Goal: Entertainment & Leisure: Consume media (video, audio)

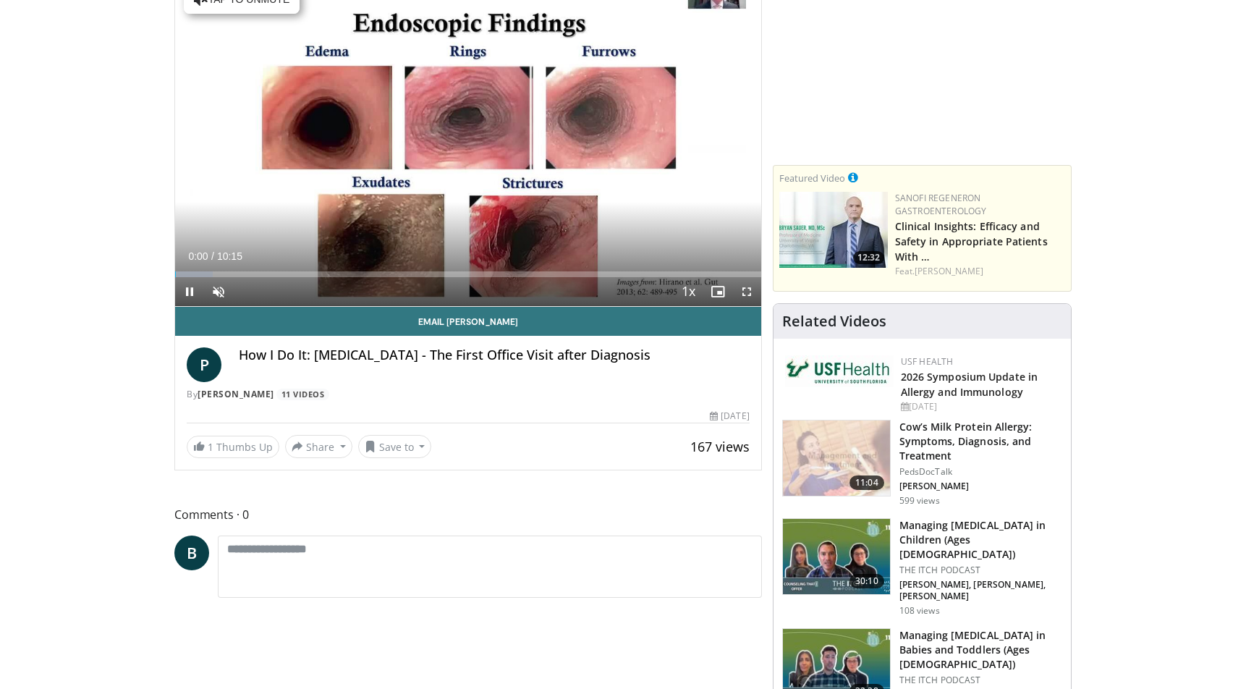
scroll to position [145, 0]
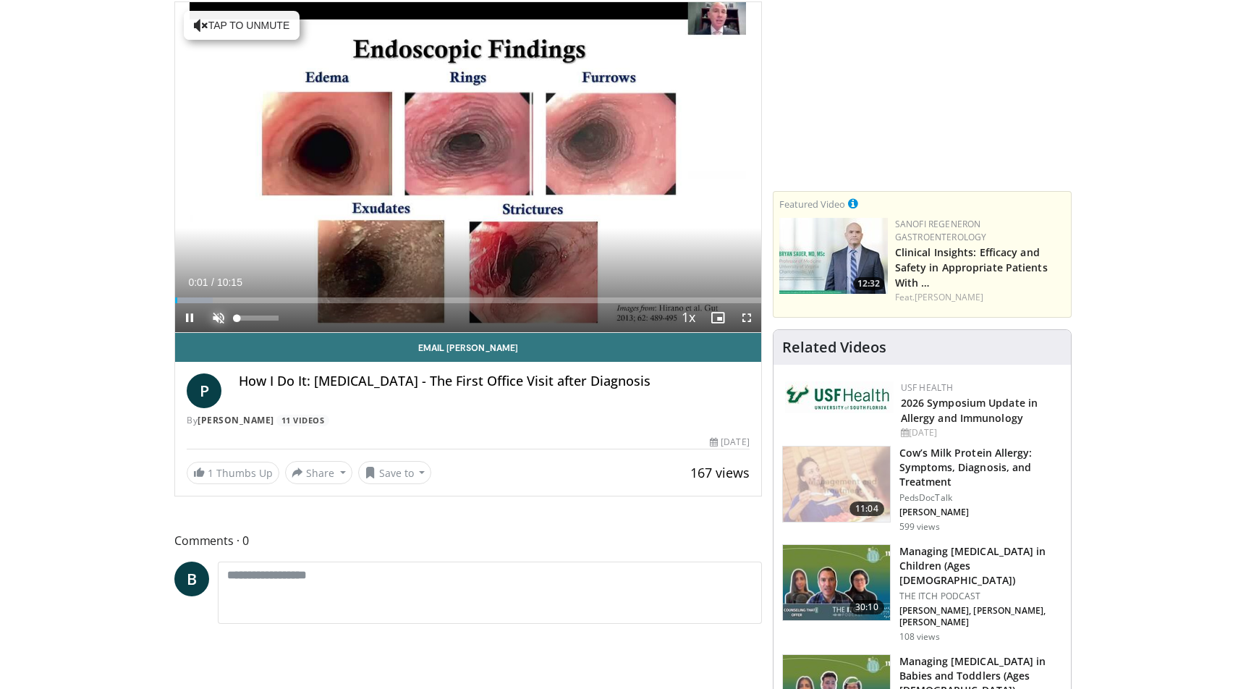
click at [213, 315] on span "Video Player" at bounding box center [218, 317] width 29 height 29
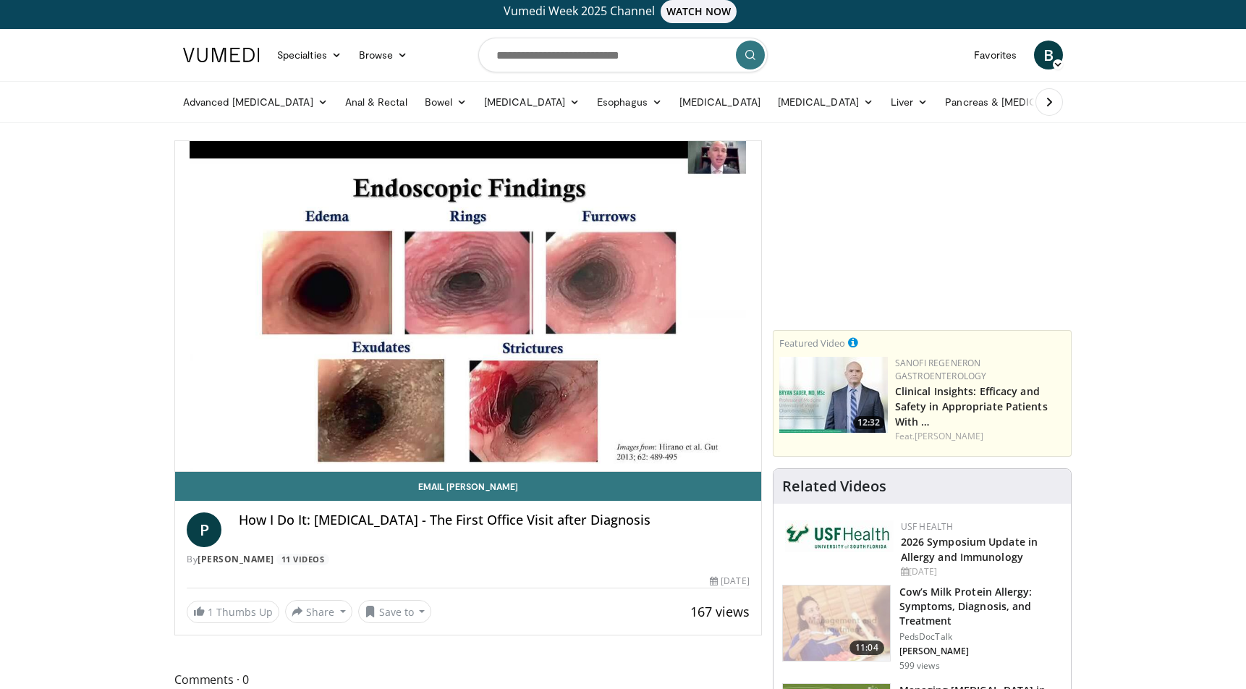
scroll to position [0, 0]
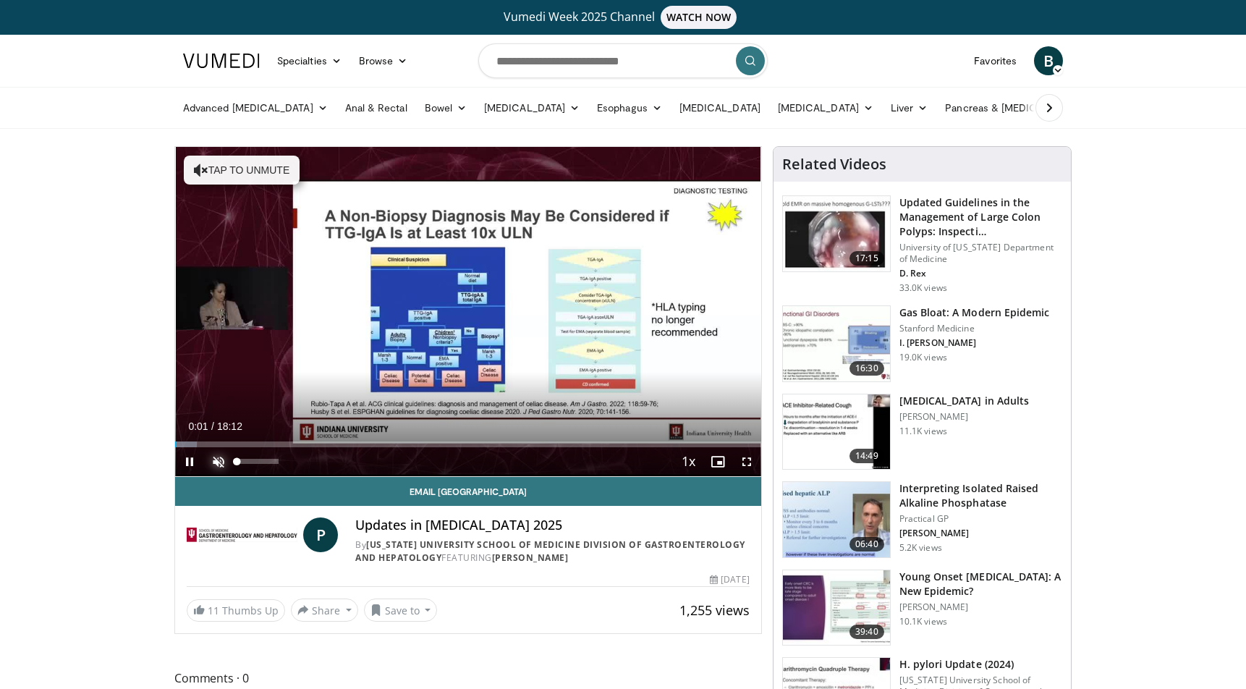
click at [216, 460] on span "Video Player" at bounding box center [218, 461] width 29 height 29
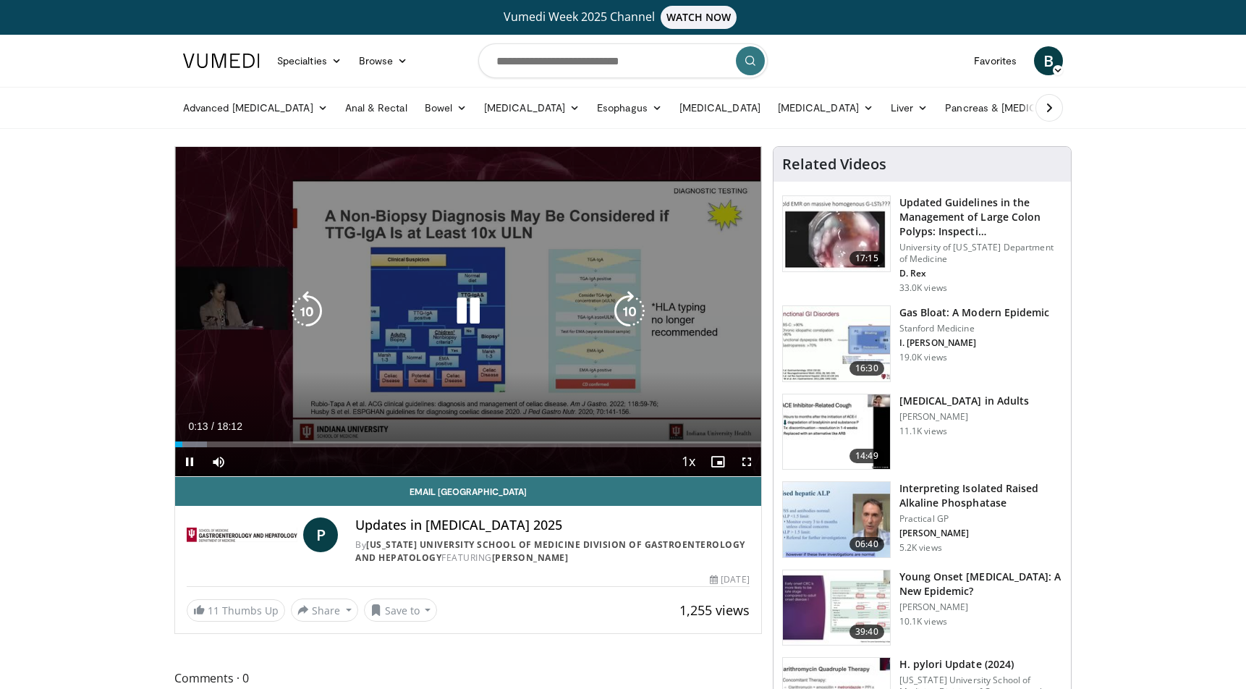
click at [630, 313] on icon "Video Player" at bounding box center [629, 311] width 41 height 41
click at [691, 301] on div "10 seconds Tap to unmute" at bounding box center [468, 311] width 586 height 329
click at [699, 256] on div "10 seconds Tap to unmute" at bounding box center [468, 311] width 586 height 329
click at [648, 190] on div "10 seconds Tap to unmute" at bounding box center [468, 311] width 586 height 329
click at [461, 305] on icon "Video Player" at bounding box center [468, 311] width 41 height 41
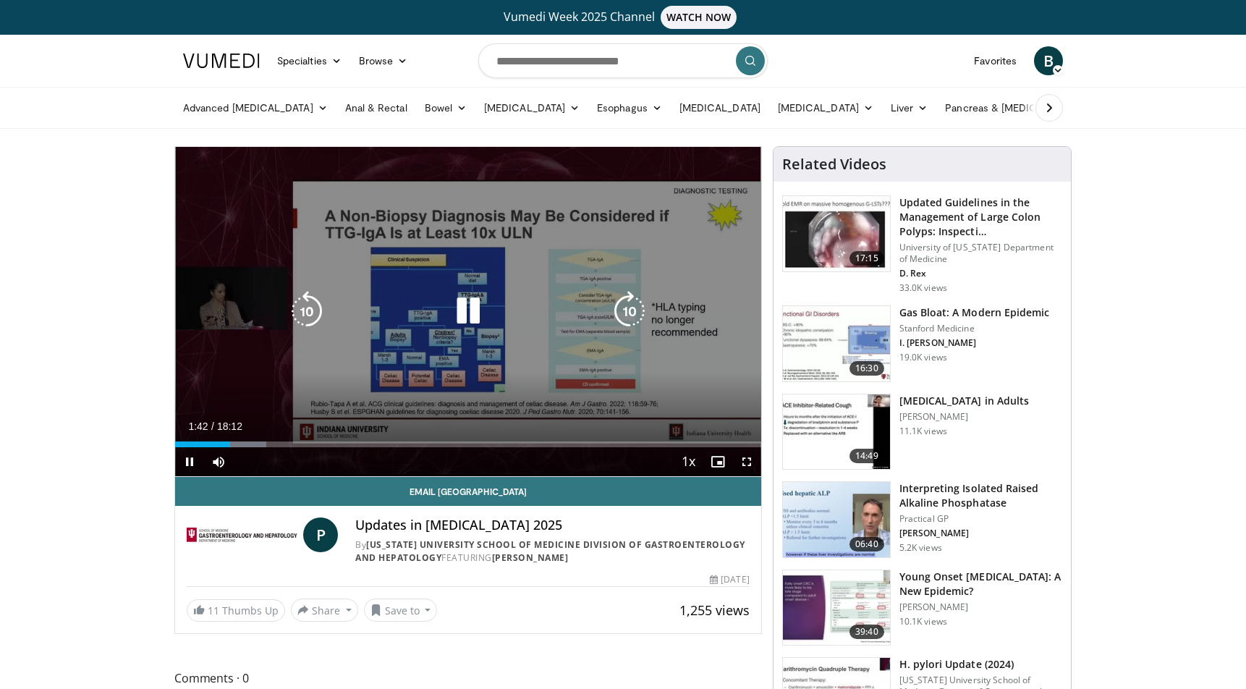
click at [464, 309] on icon "Video Player" at bounding box center [468, 311] width 41 height 41
click at [469, 310] on icon "Video Player" at bounding box center [468, 311] width 41 height 41
click at [301, 307] on icon "Video Player" at bounding box center [307, 311] width 41 height 41
click at [300, 306] on icon "Video Player" at bounding box center [307, 311] width 41 height 41
click at [309, 313] on icon "Video Player" at bounding box center [307, 311] width 41 height 41
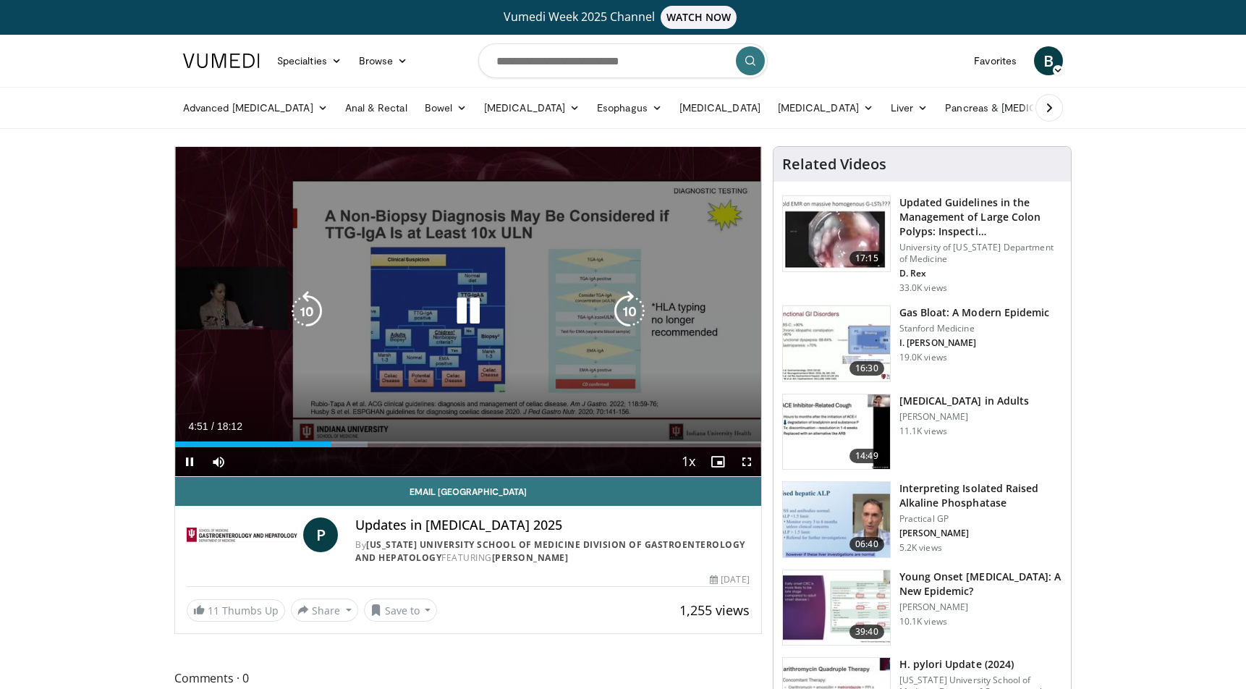
click at [467, 308] on icon "Video Player" at bounding box center [468, 311] width 41 height 41
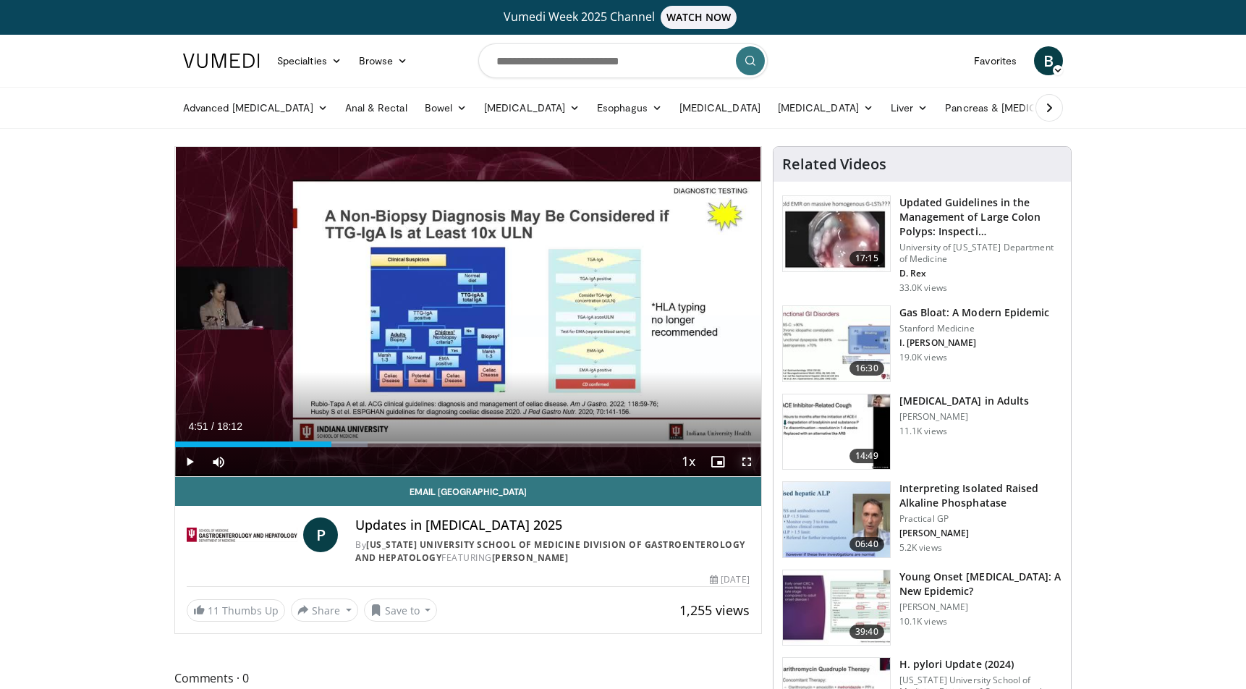
click at [745, 463] on span "Video Player" at bounding box center [746, 461] width 29 height 29
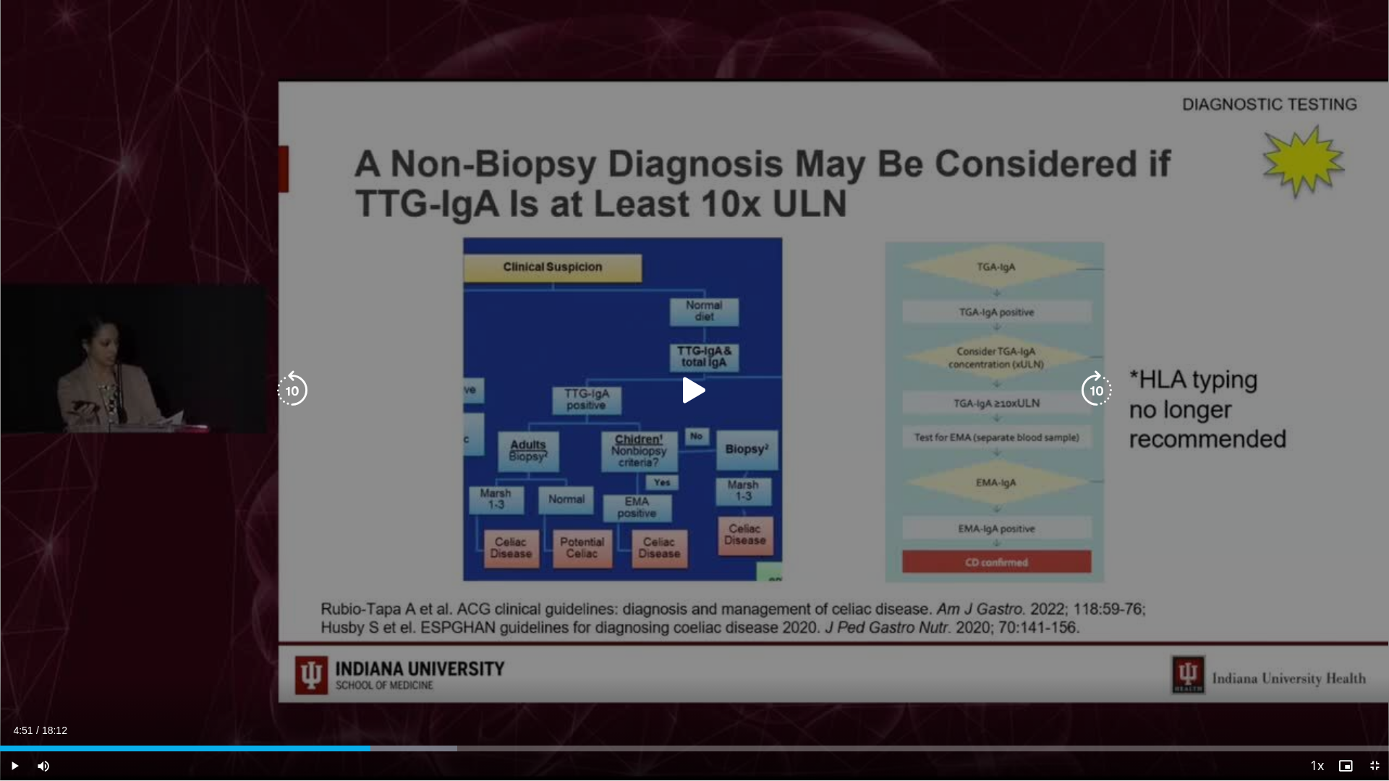
click at [685, 394] on icon "Video Player" at bounding box center [694, 390] width 41 height 41
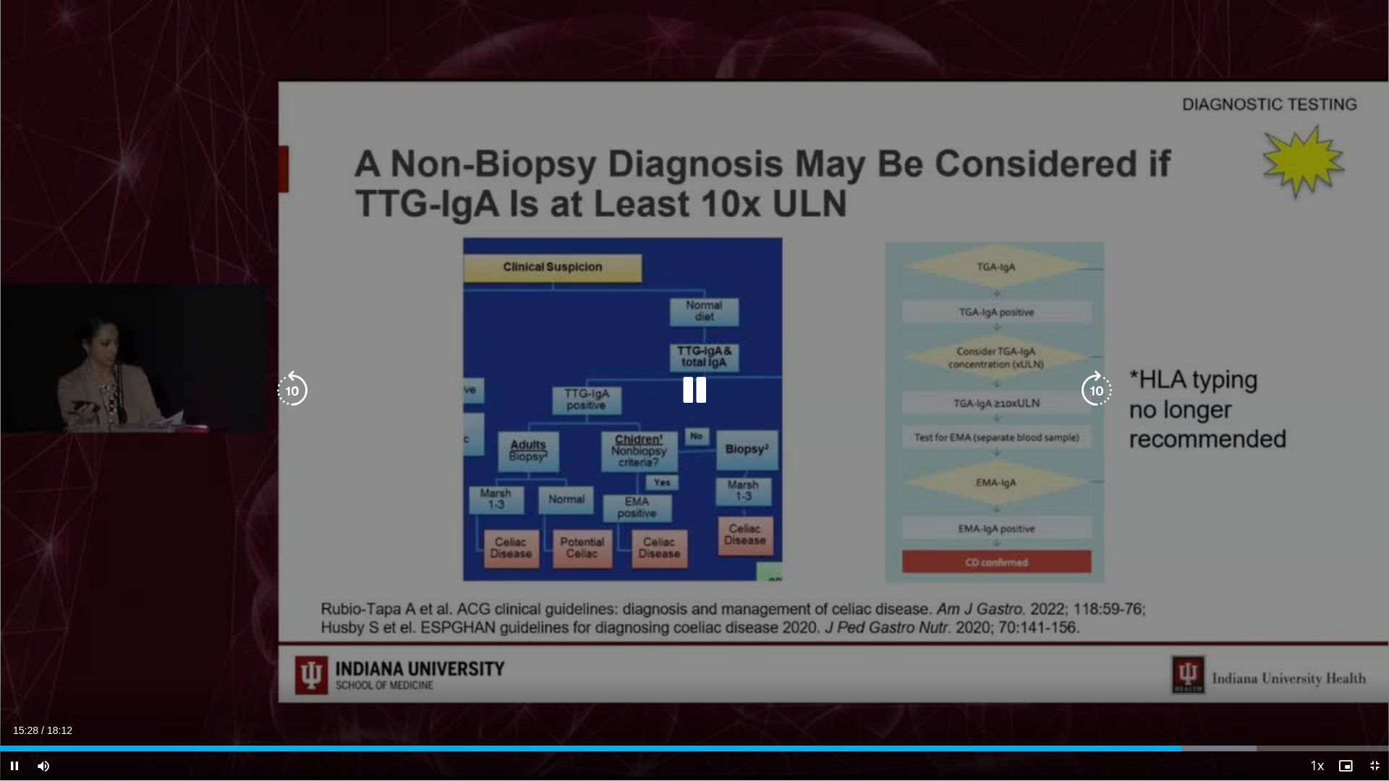
click at [697, 389] on icon "Video Player" at bounding box center [694, 390] width 41 height 41
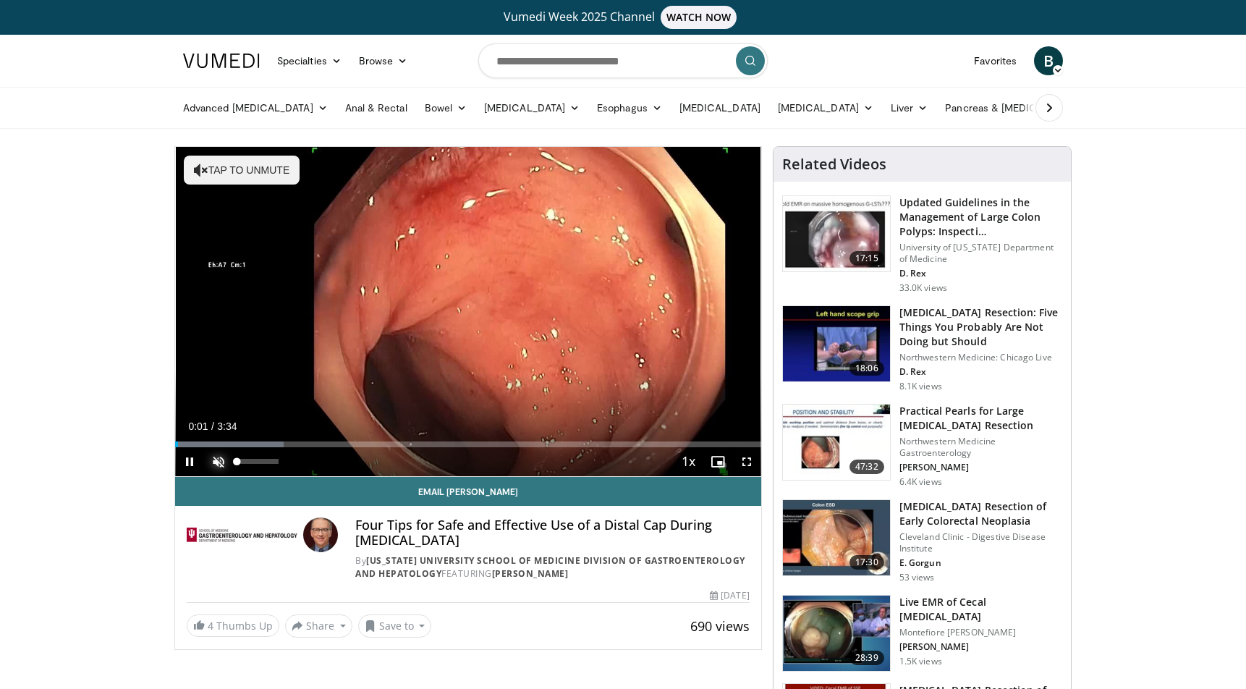
click at [213, 457] on span "Video Player" at bounding box center [218, 461] width 29 height 29
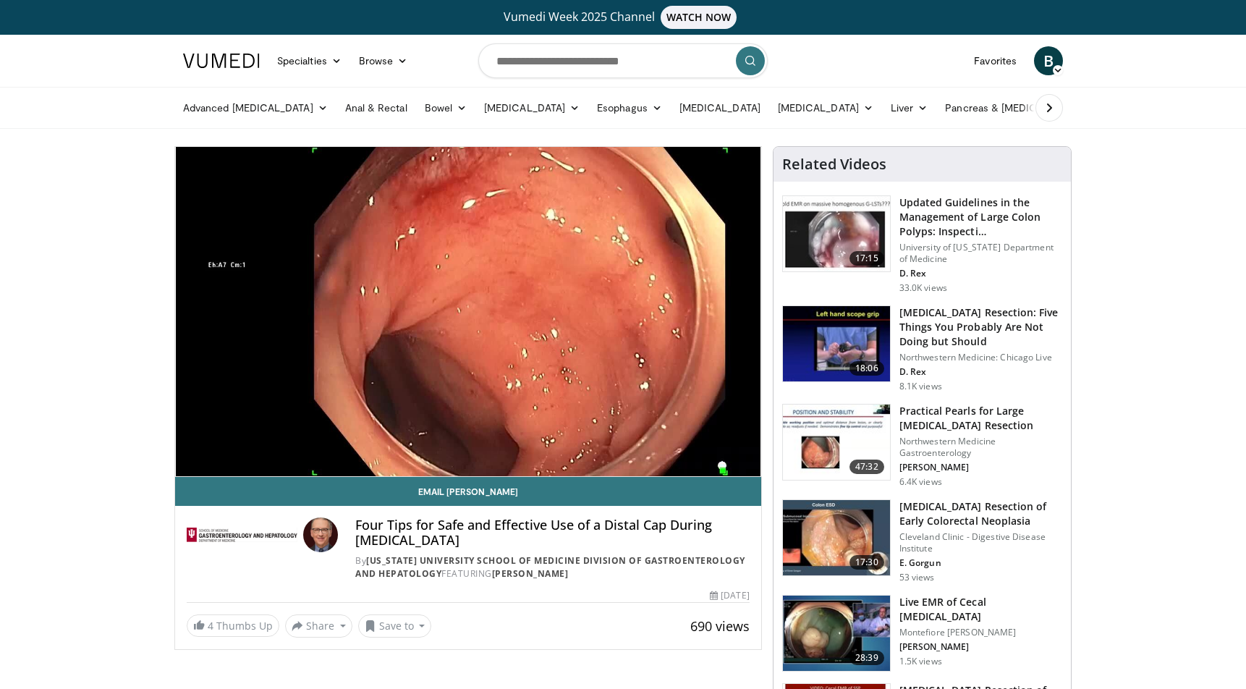
click at [979, 322] on h3 "Polyp Resection: Five Things You Probably Are Not Doing but Should" at bounding box center [980, 326] width 163 height 43
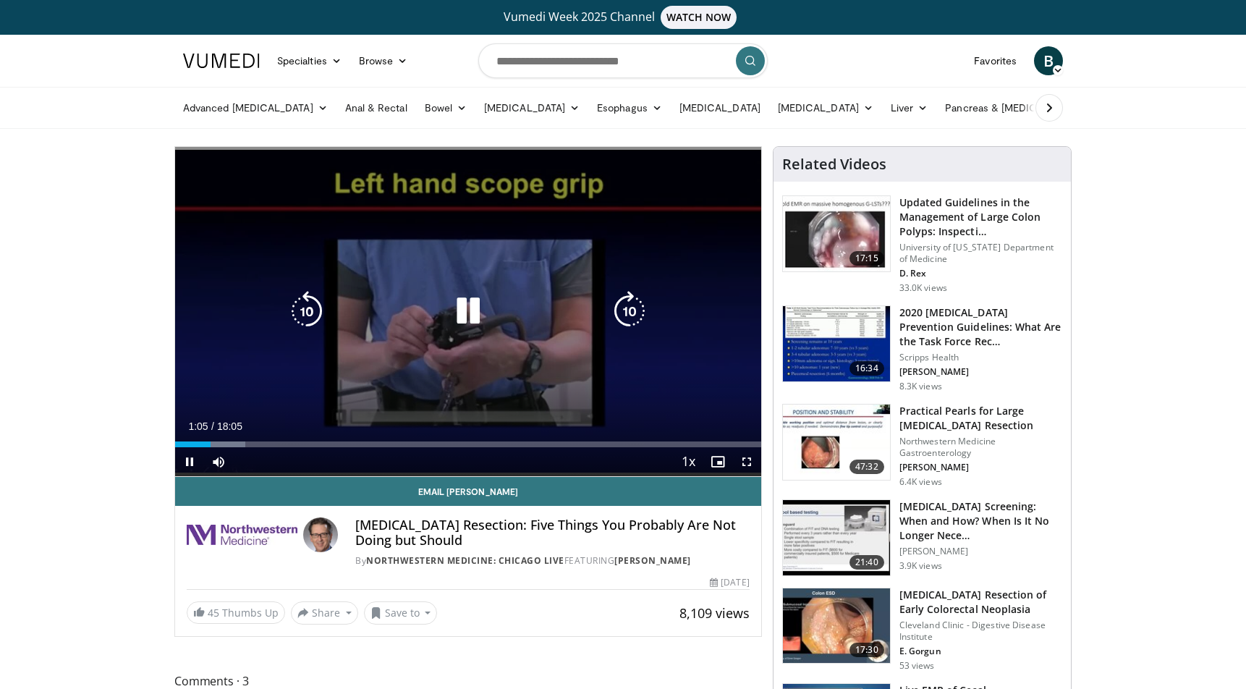
click at [630, 306] on icon "Video Player" at bounding box center [629, 311] width 41 height 41
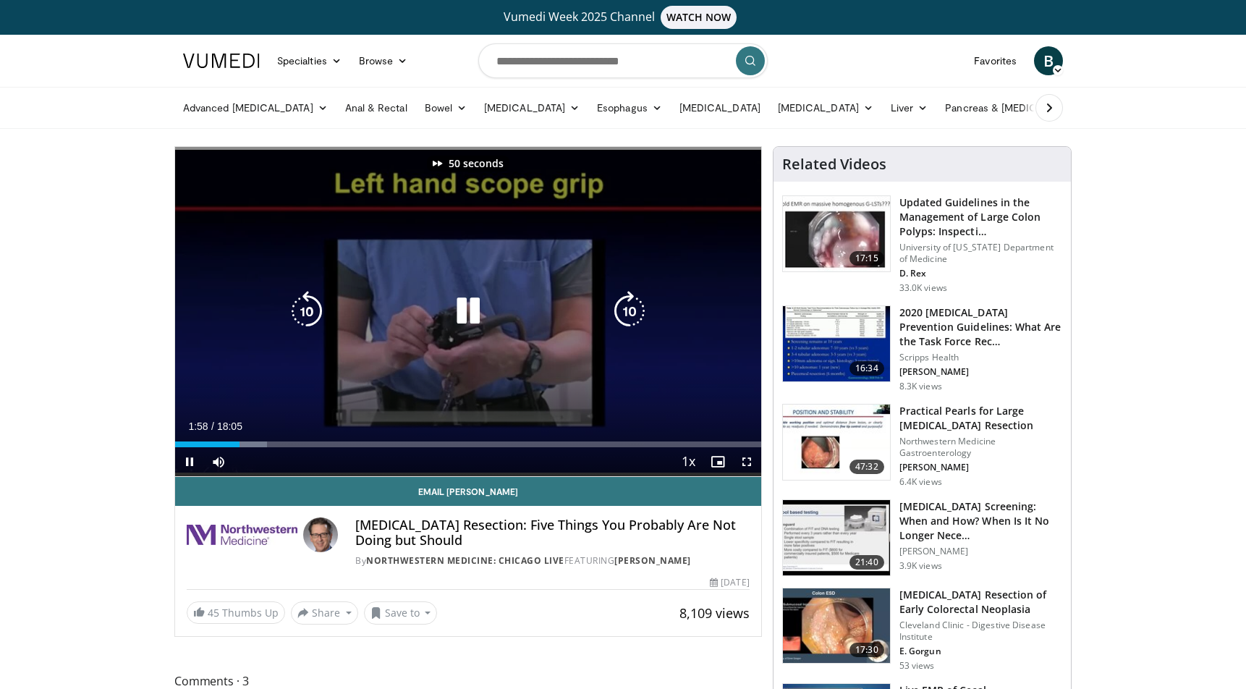
click at [630, 306] on icon "Video Player" at bounding box center [629, 311] width 41 height 41
click at [630, 310] on icon "Video Player" at bounding box center [629, 311] width 41 height 41
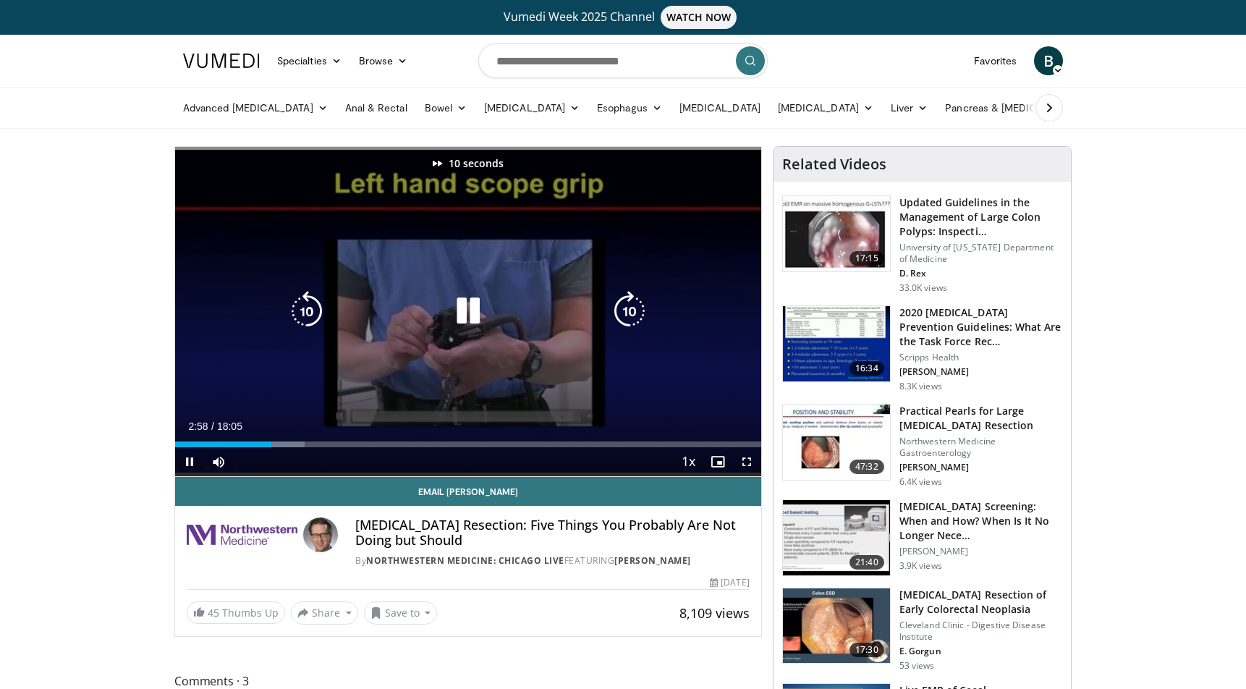
click at [630, 310] on icon "Video Player" at bounding box center [629, 311] width 41 height 41
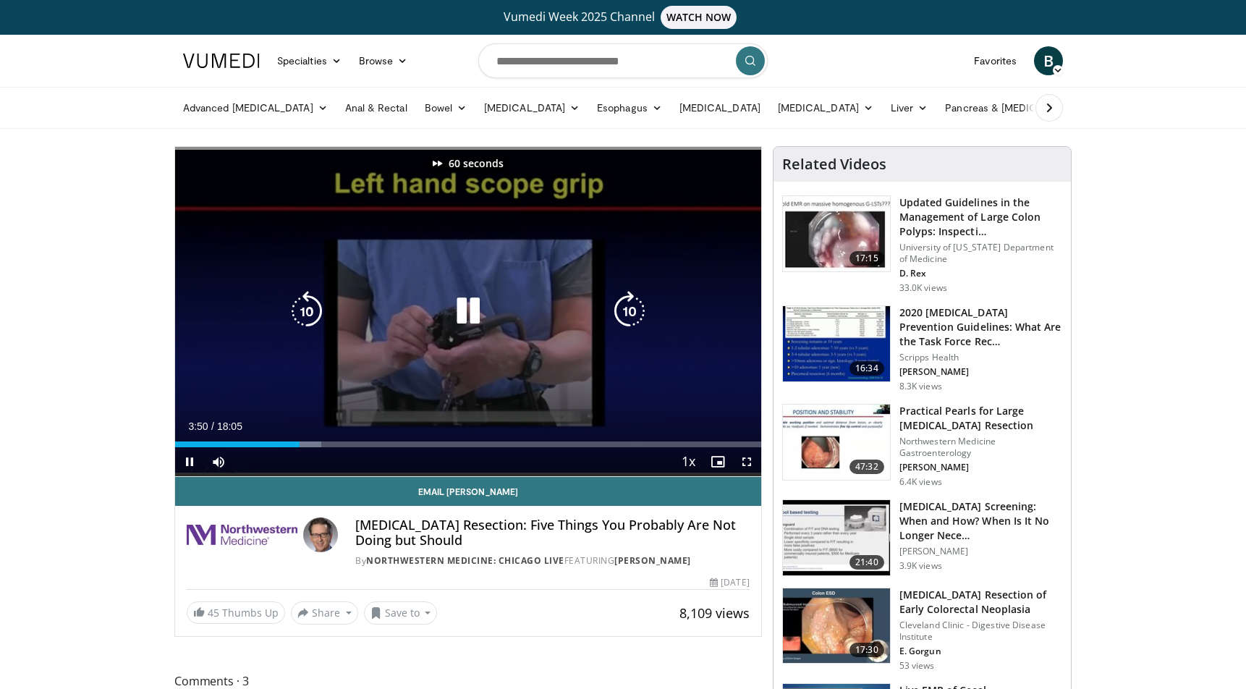
click at [630, 310] on icon "Video Player" at bounding box center [629, 311] width 41 height 41
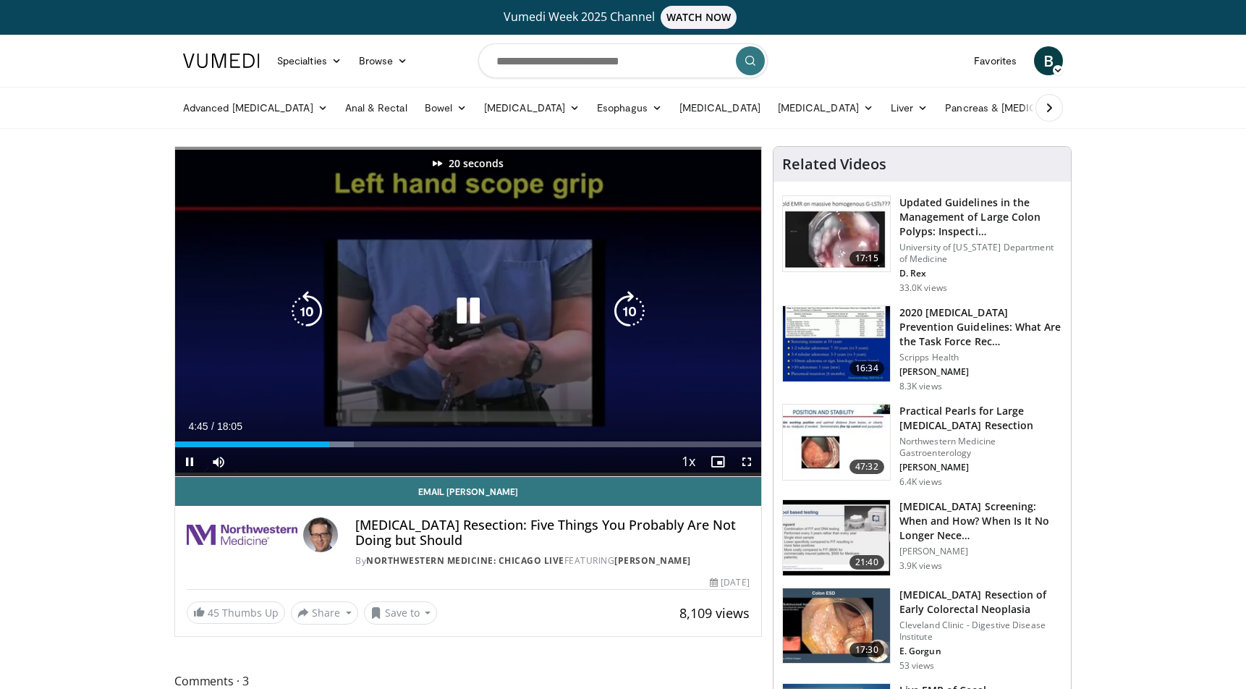
click at [630, 310] on icon "Video Player" at bounding box center [629, 311] width 41 height 41
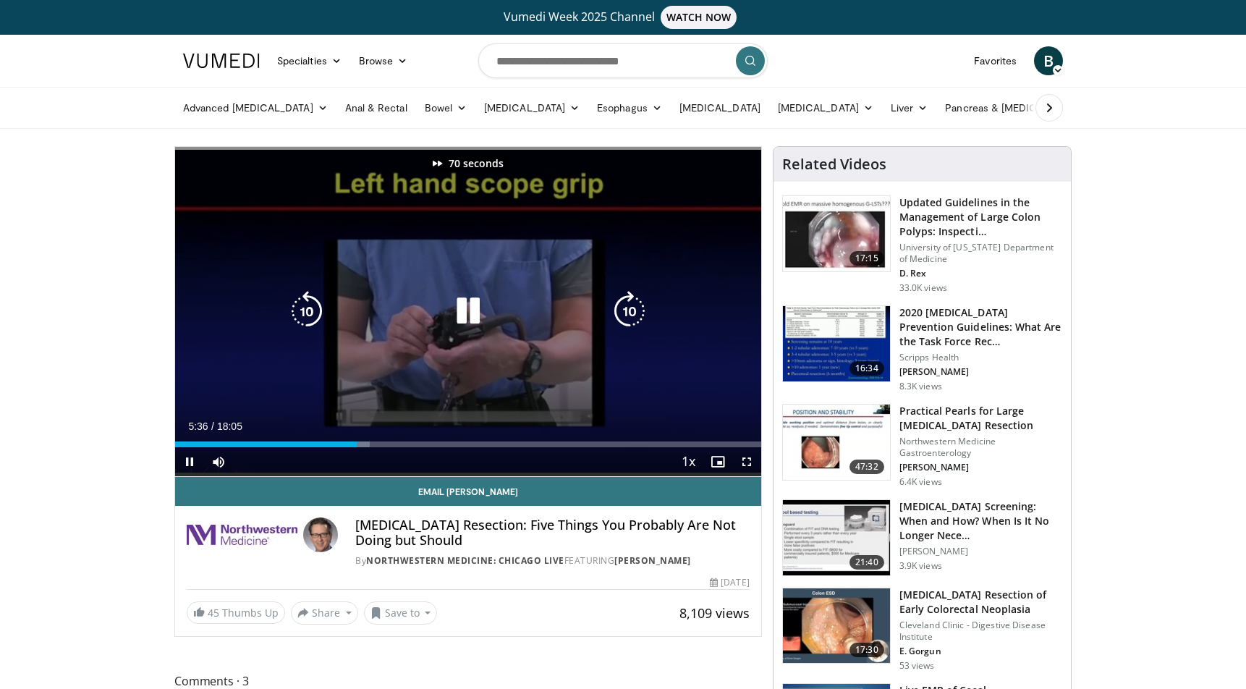
click at [630, 310] on icon "Video Player" at bounding box center [629, 311] width 41 height 41
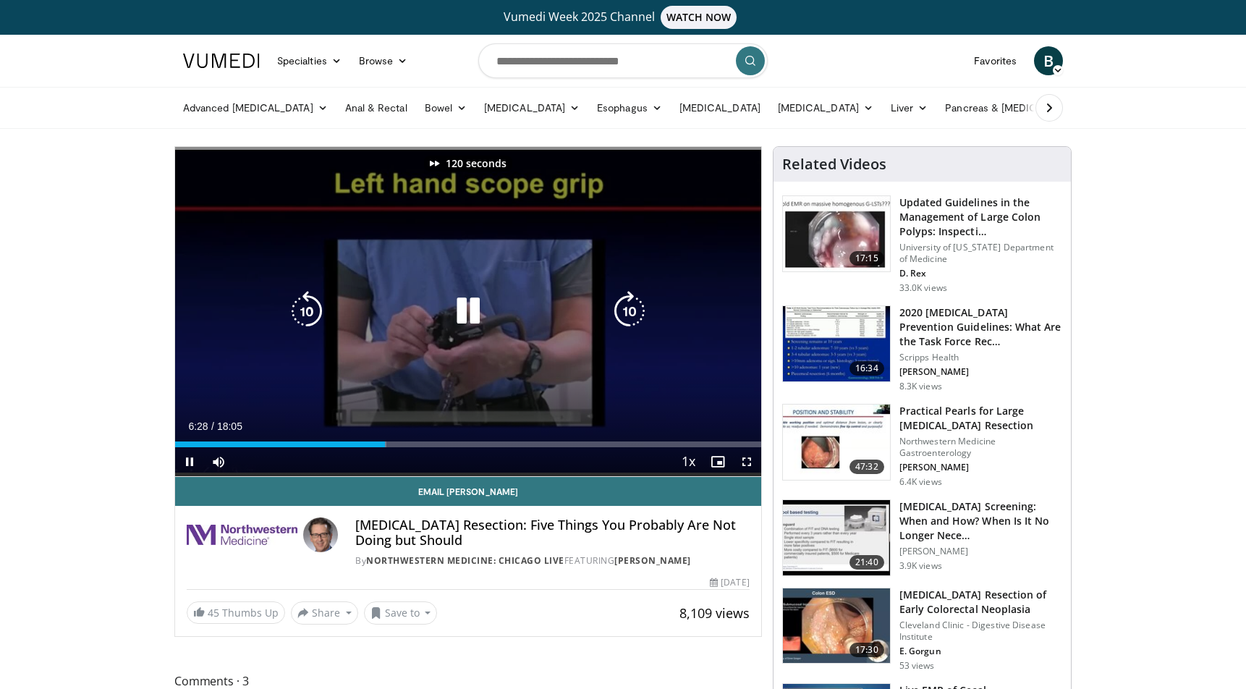
click at [630, 310] on icon "Video Player" at bounding box center [629, 311] width 41 height 41
click at [629, 305] on icon "Video Player" at bounding box center [629, 311] width 41 height 41
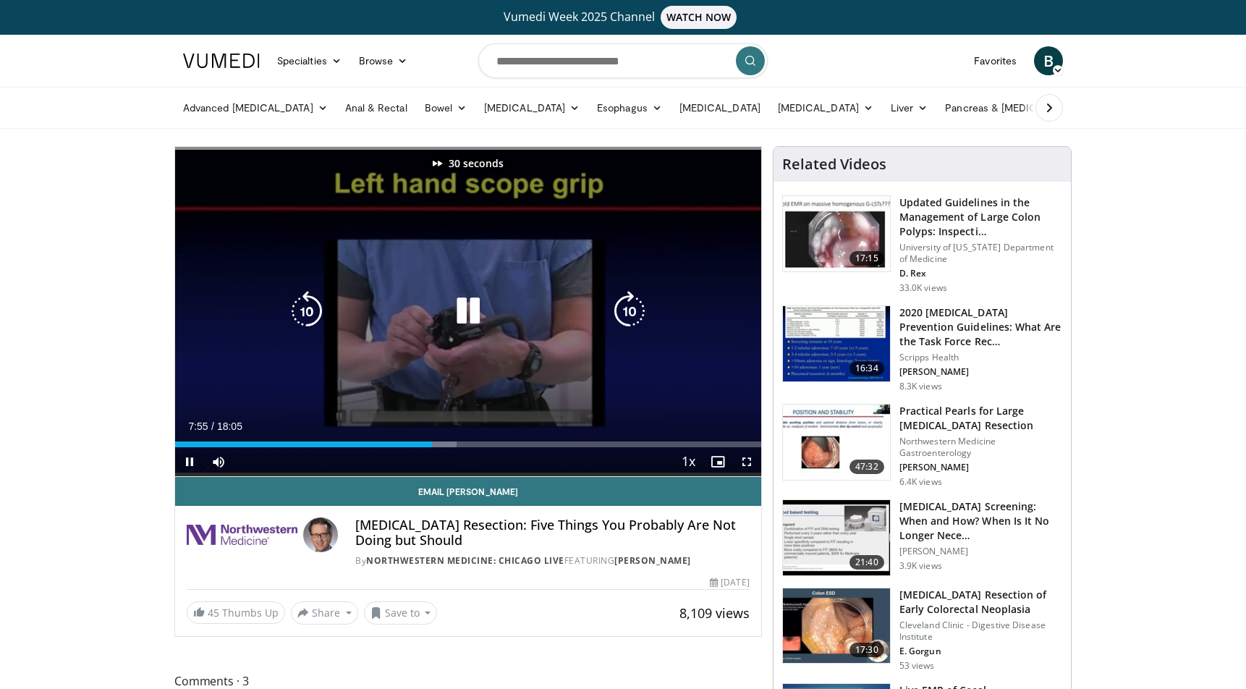
click at [629, 305] on icon "Video Player" at bounding box center [629, 311] width 41 height 41
click at [629, 307] on icon "Video Player" at bounding box center [629, 311] width 41 height 41
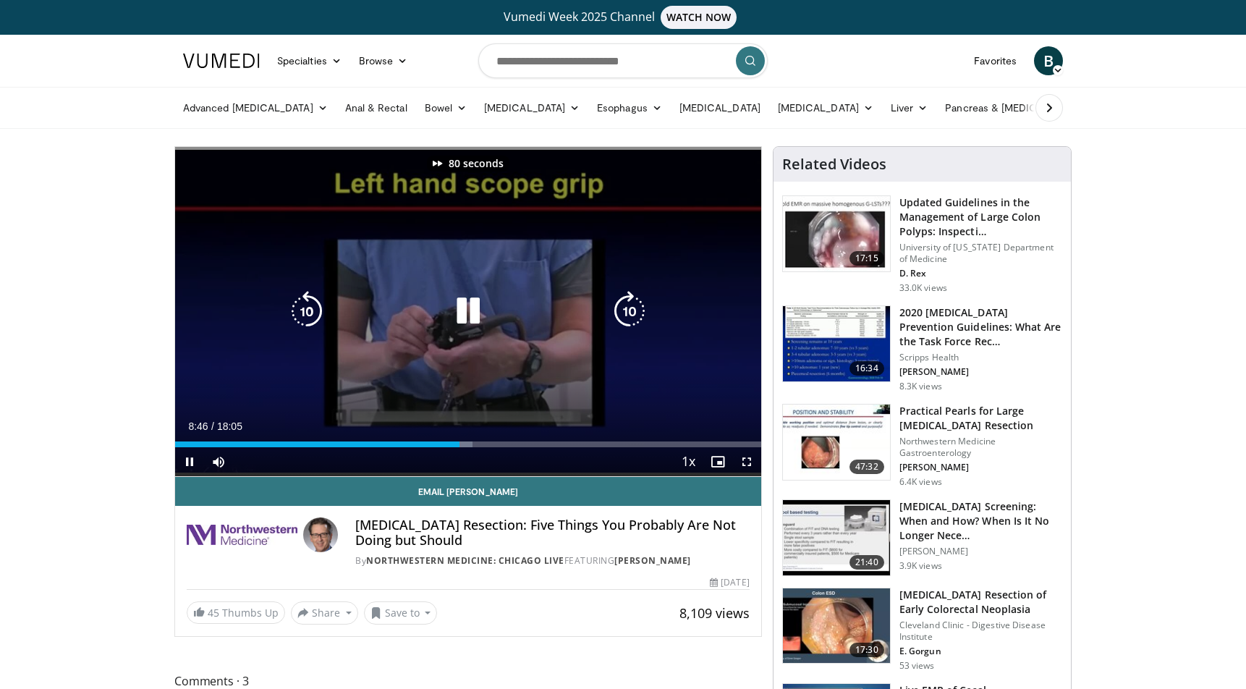
click at [629, 307] on icon "Video Player" at bounding box center [629, 311] width 41 height 41
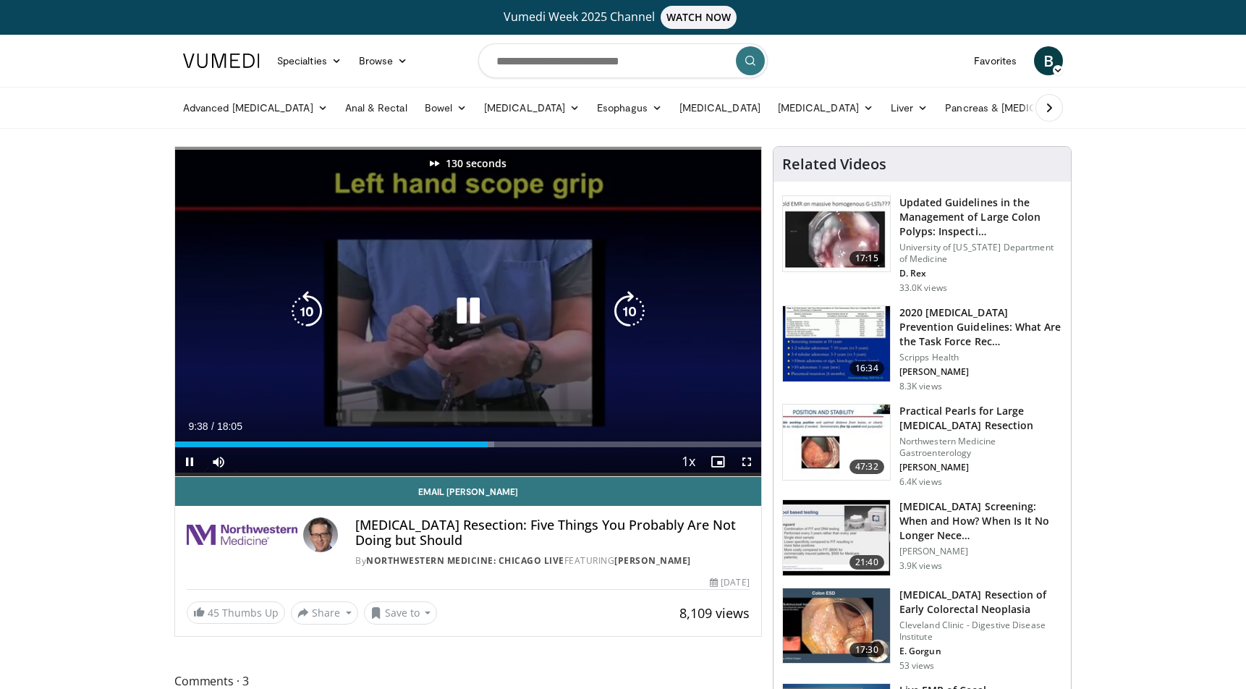
click at [629, 307] on icon "Video Player" at bounding box center [629, 311] width 41 height 41
click at [631, 307] on icon "Video Player" at bounding box center [629, 311] width 41 height 41
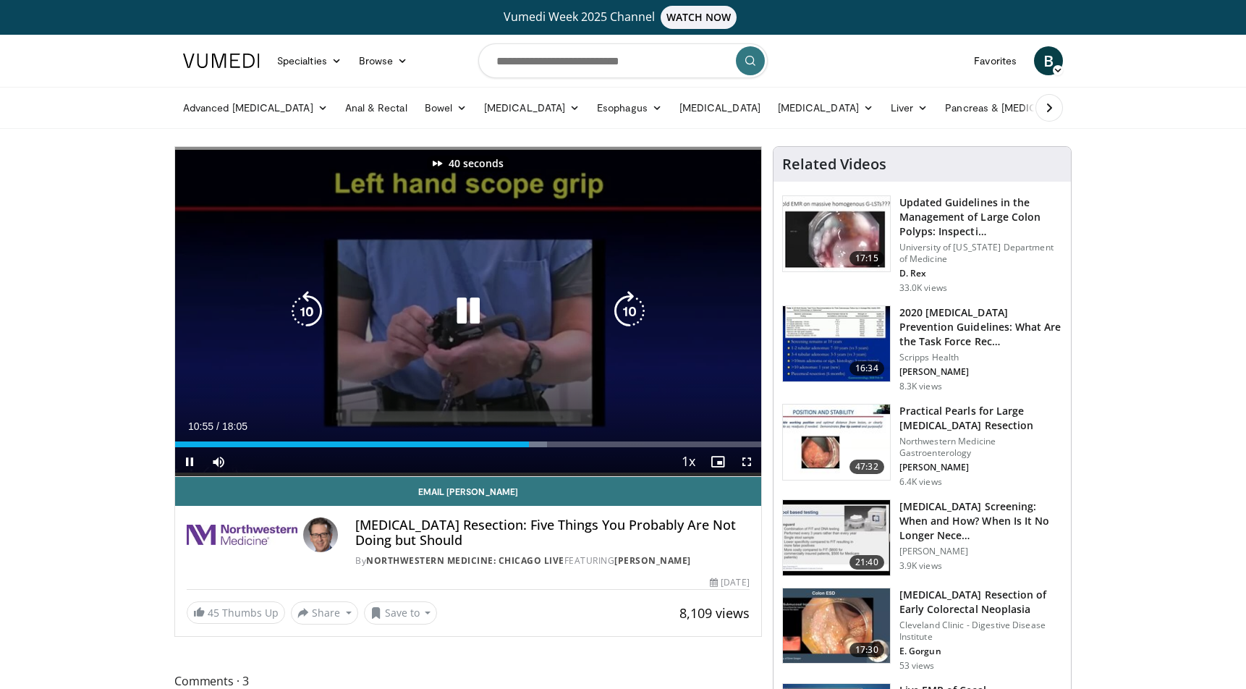
click at [631, 307] on icon "Video Player" at bounding box center [629, 311] width 41 height 41
click at [632, 308] on icon "Video Player" at bounding box center [629, 311] width 41 height 41
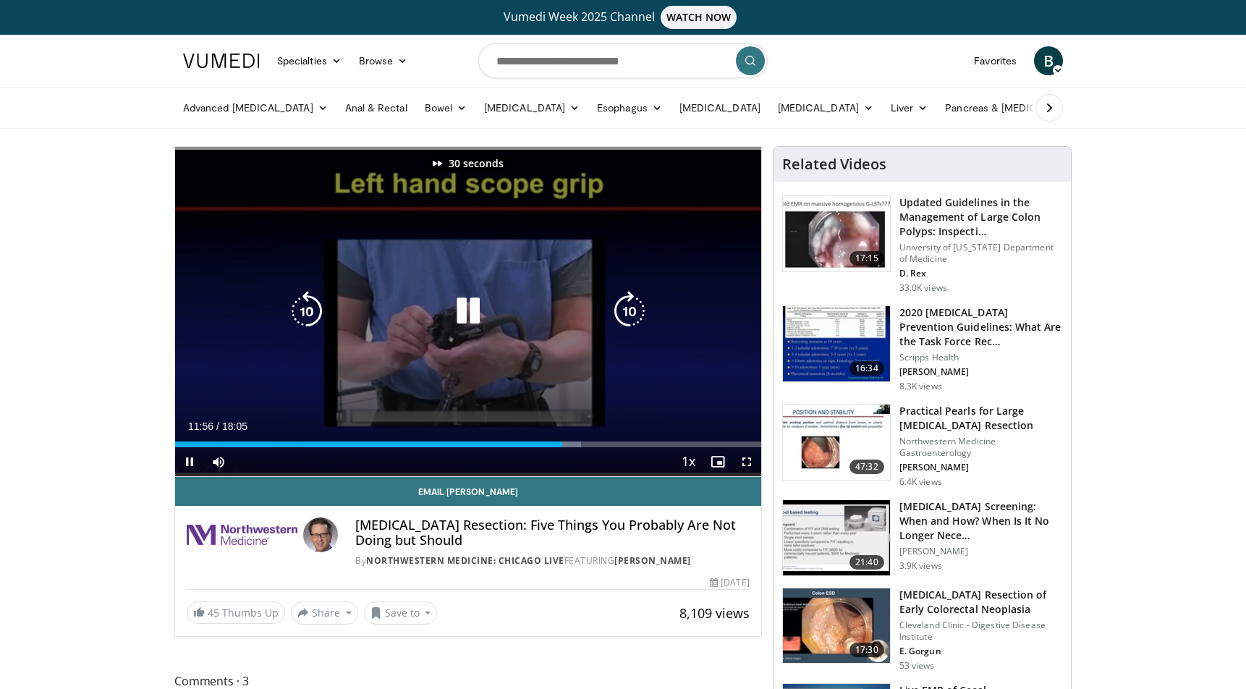
click at [632, 308] on icon "Video Player" at bounding box center [629, 311] width 41 height 41
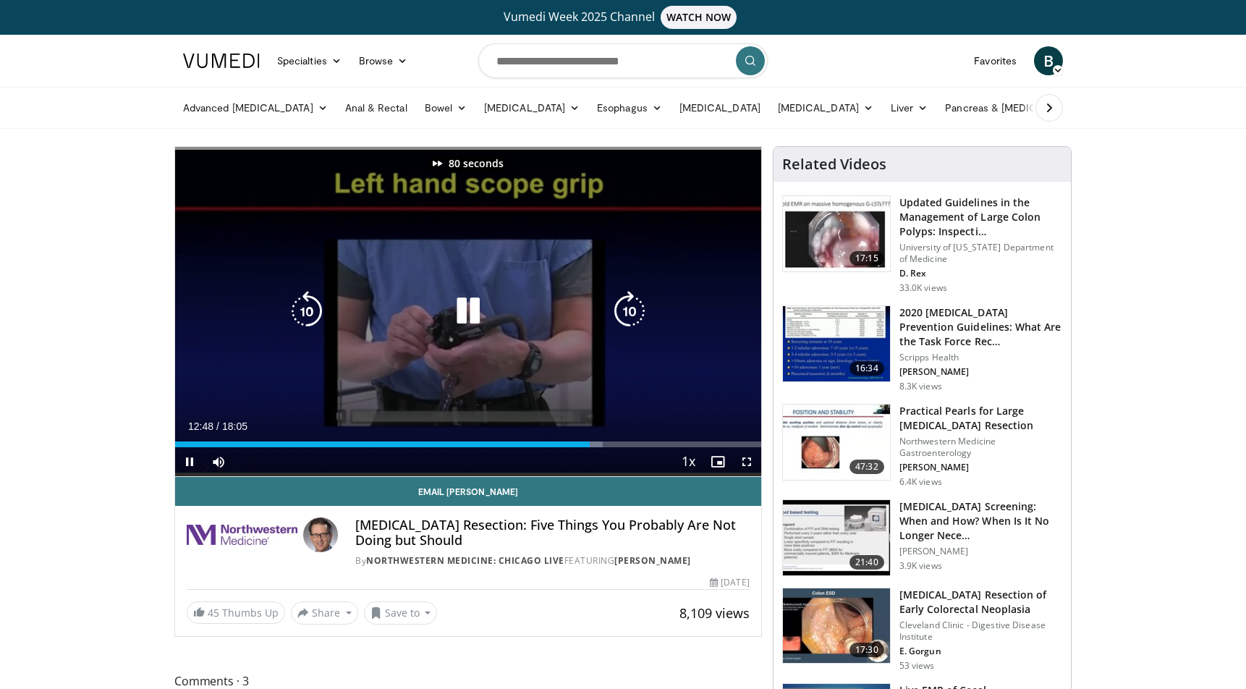
click at [632, 308] on icon "Video Player" at bounding box center [629, 311] width 41 height 41
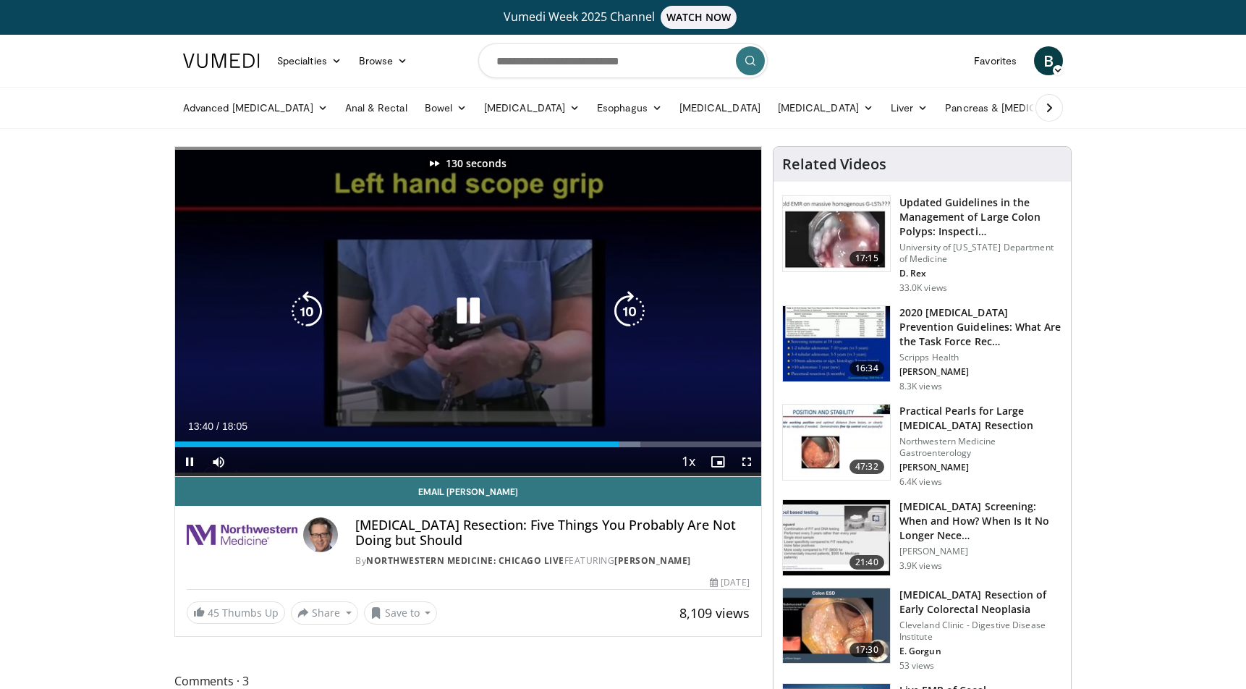
click at [632, 308] on icon "Video Player" at bounding box center [629, 311] width 41 height 41
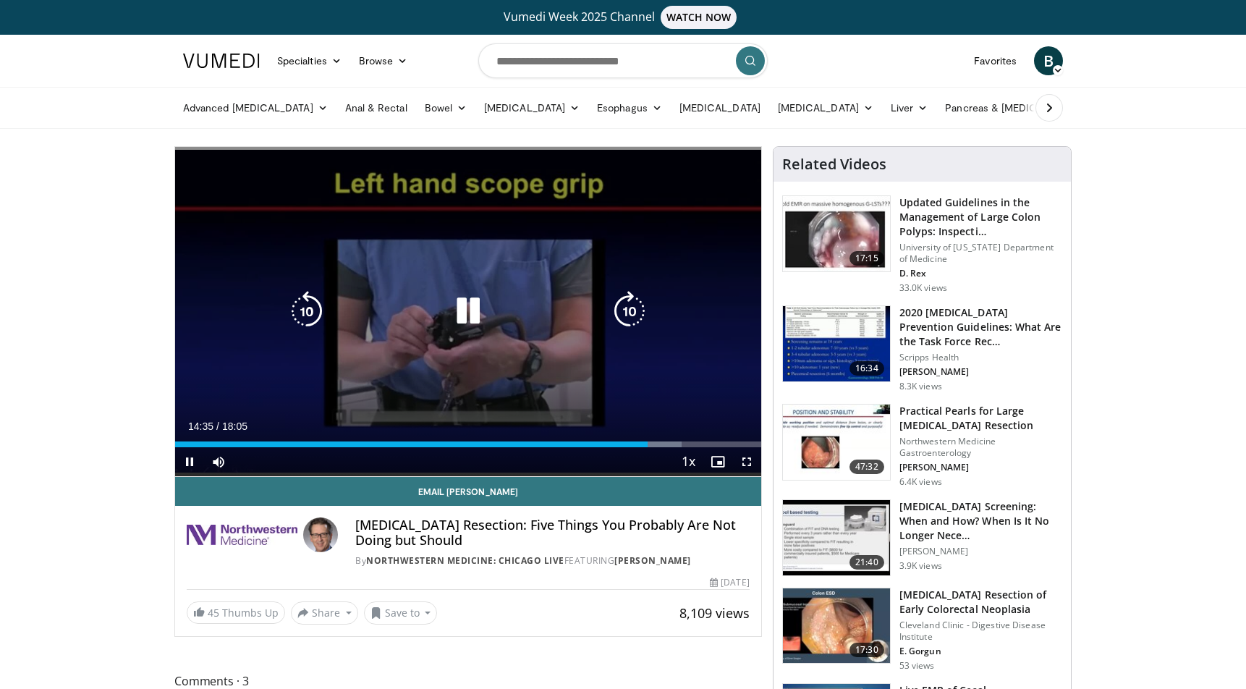
click at [632, 308] on icon "Video Player" at bounding box center [629, 311] width 41 height 41
click at [624, 306] on icon "Video Player" at bounding box center [629, 311] width 41 height 41
click at [633, 310] on icon "Video Player" at bounding box center [629, 311] width 41 height 41
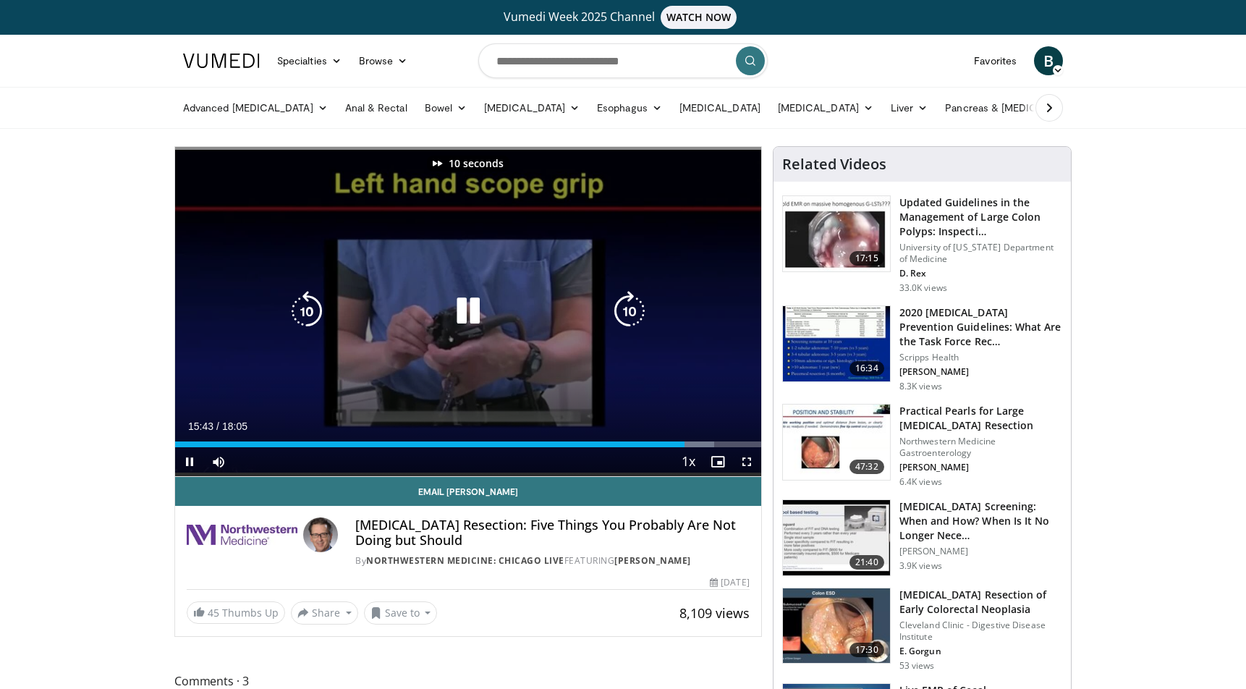
click at [629, 307] on icon "Video Player" at bounding box center [629, 311] width 41 height 41
click at [628, 307] on icon "Video Player" at bounding box center [629, 311] width 41 height 41
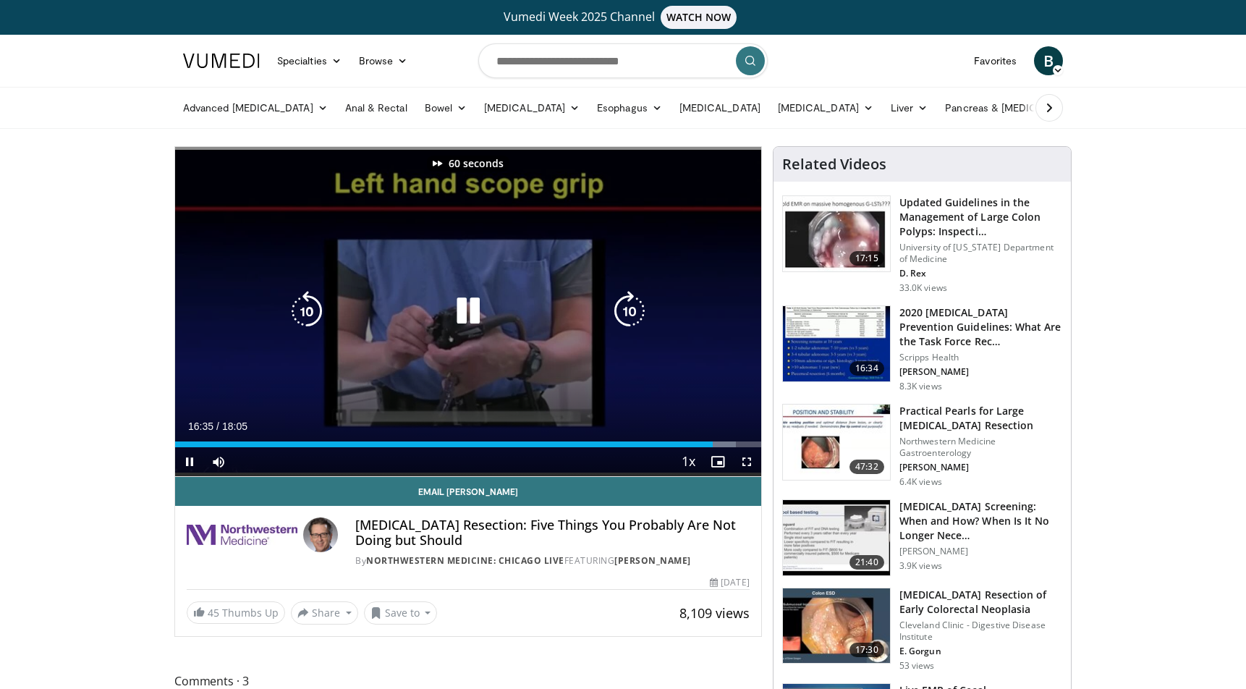
click at [628, 307] on icon "Video Player" at bounding box center [629, 311] width 41 height 41
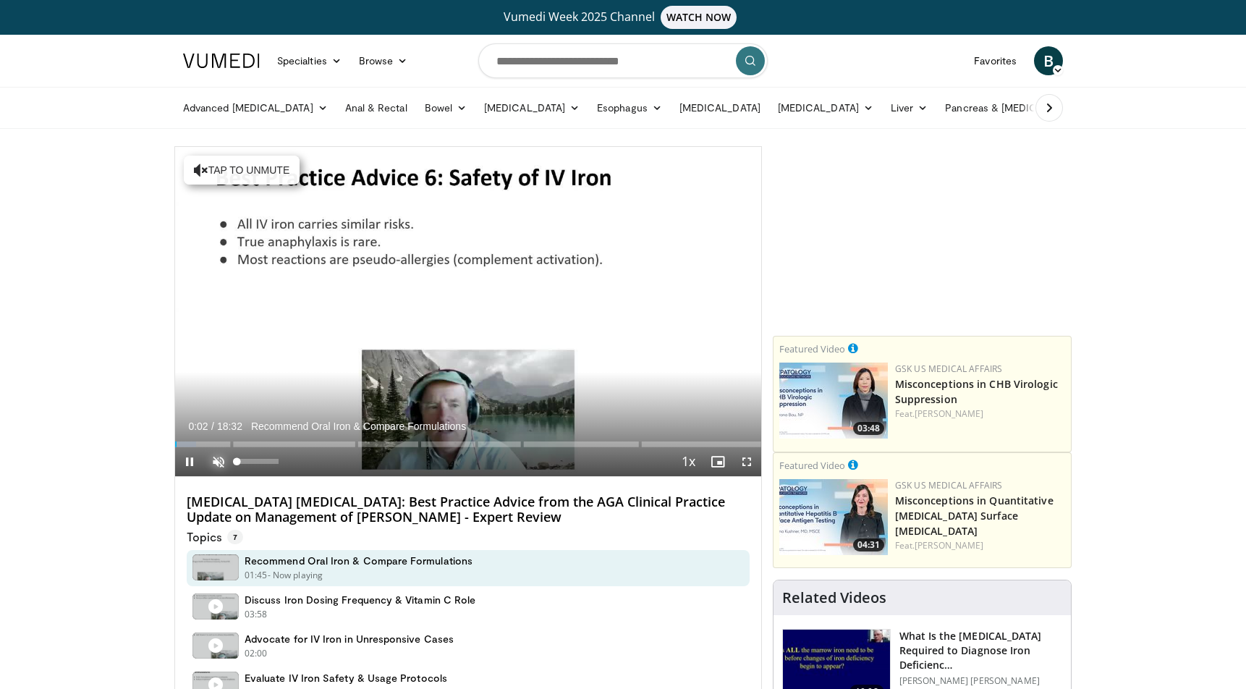
click at [221, 457] on span "Video Player" at bounding box center [218, 461] width 29 height 29
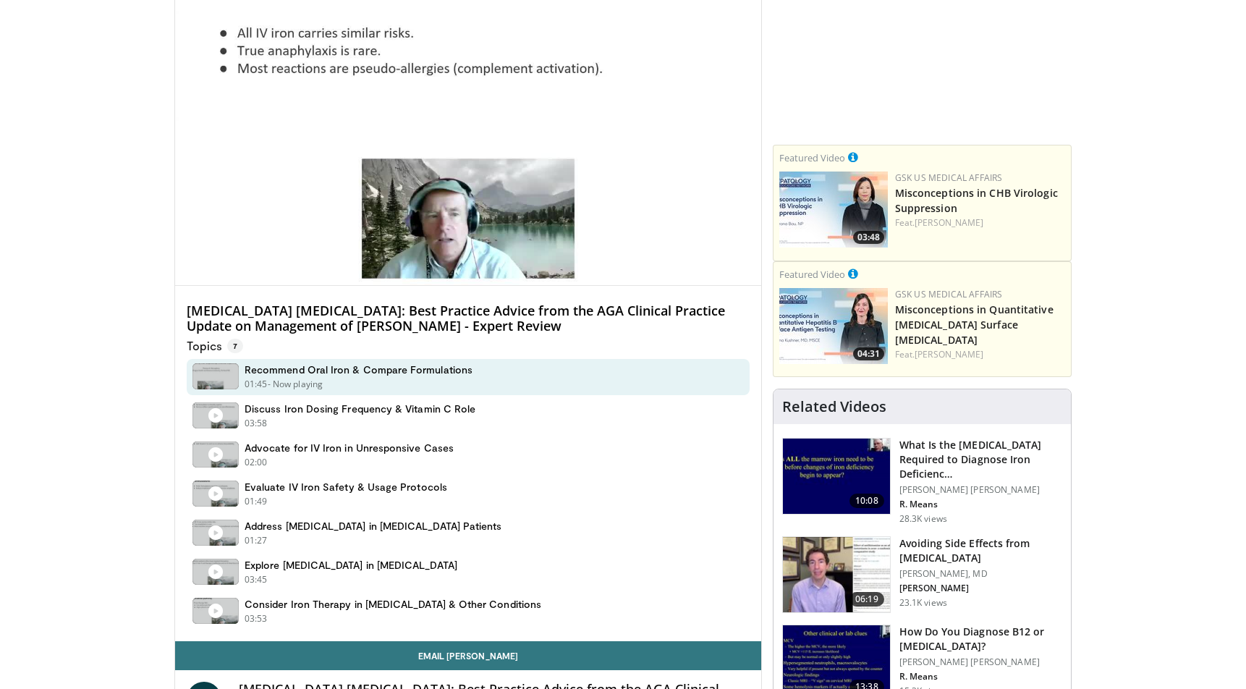
scroll to position [217, 0]
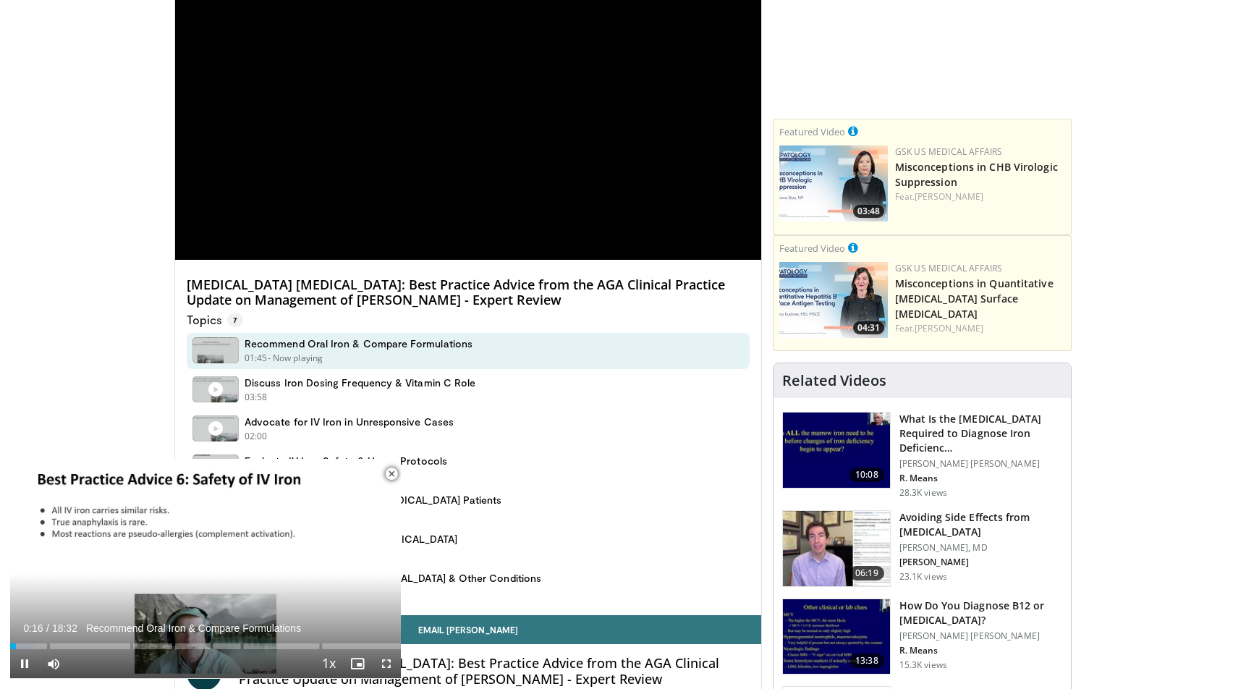
click at [391, 474] on span "Video Player" at bounding box center [391, 473] width 29 height 29
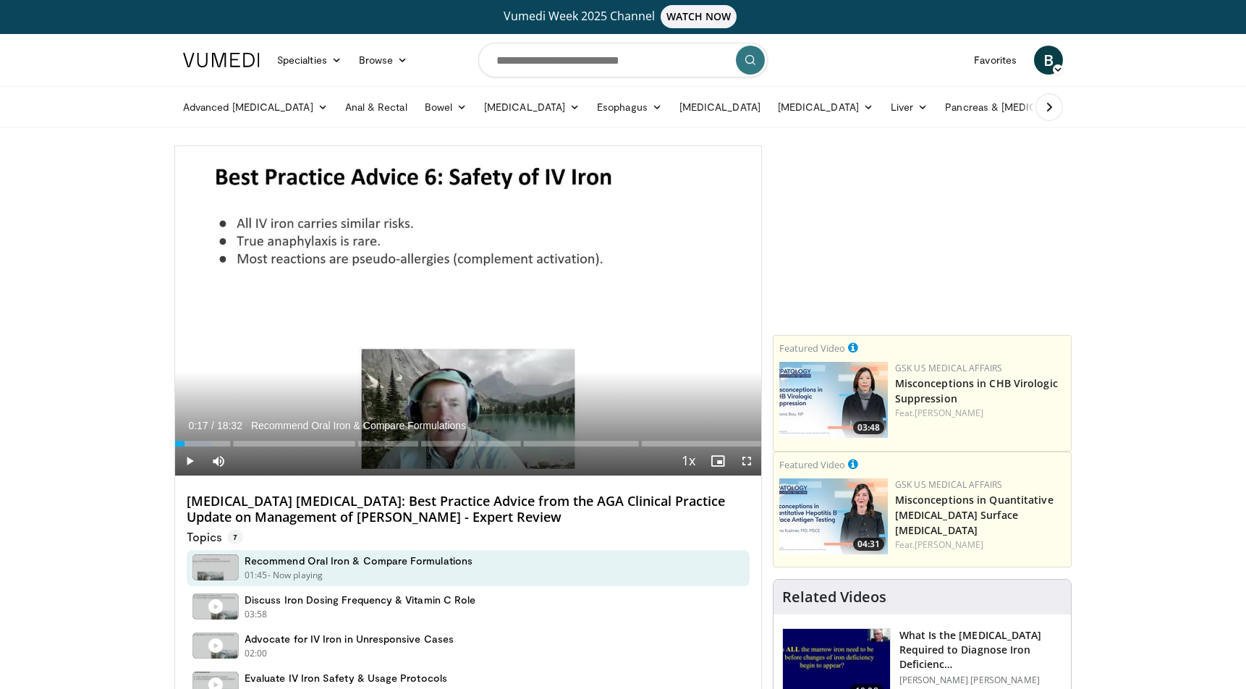
scroll to position [0, 0]
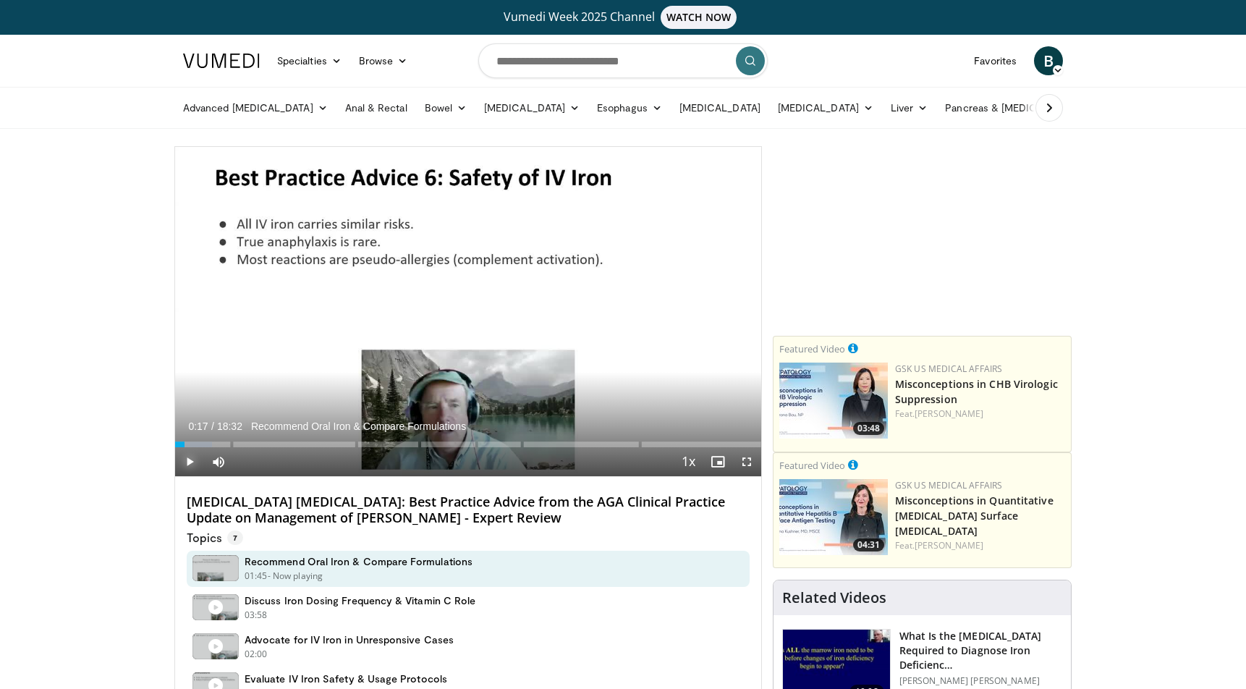
click at [188, 457] on span "Video Player" at bounding box center [189, 461] width 29 height 29
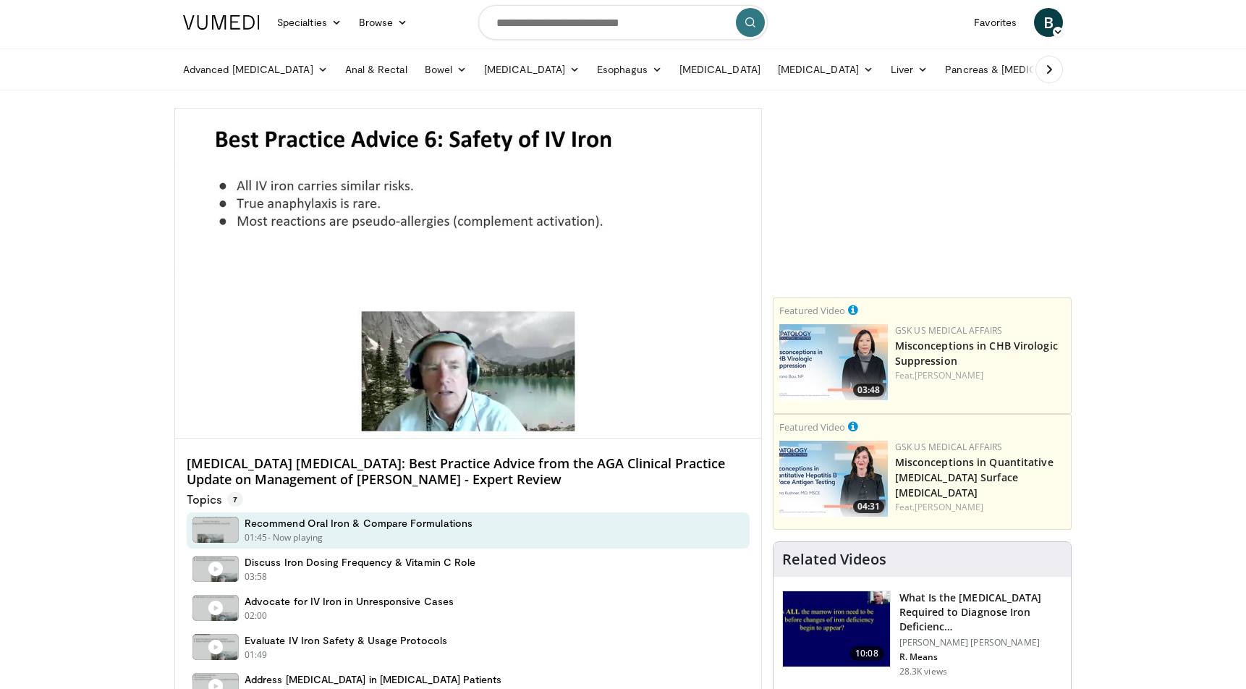
scroll to position [72, 0]
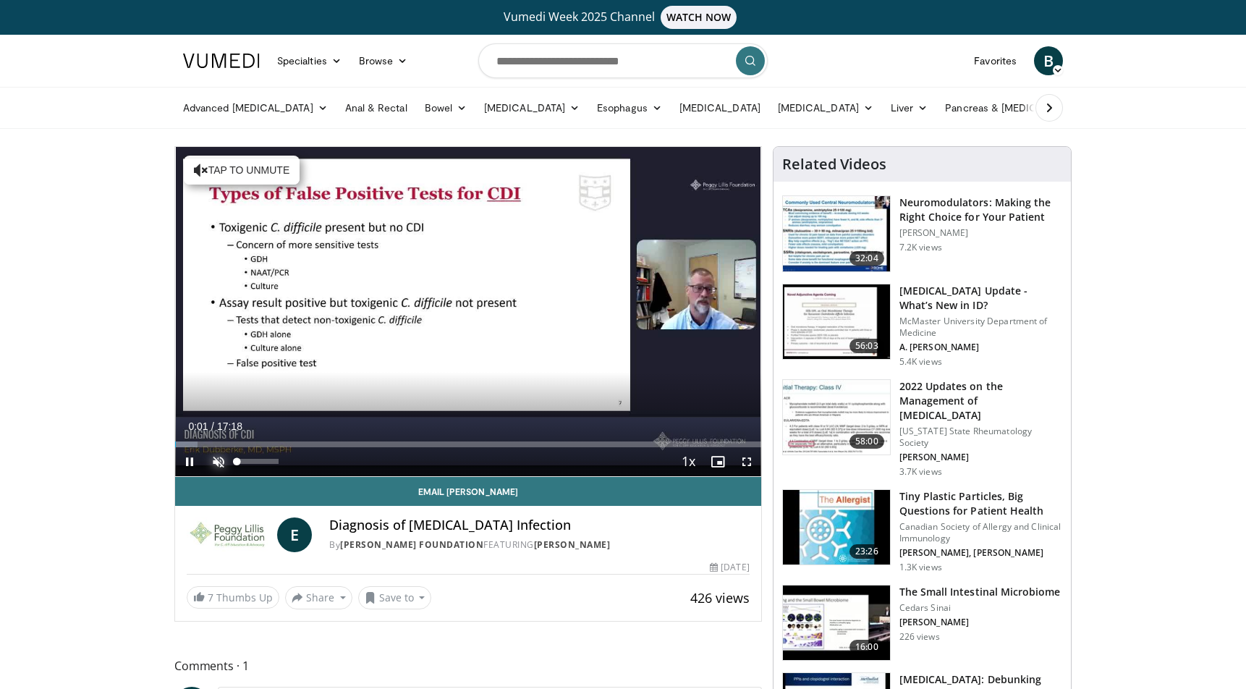
click at [221, 459] on span "Video Player" at bounding box center [218, 461] width 29 height 29
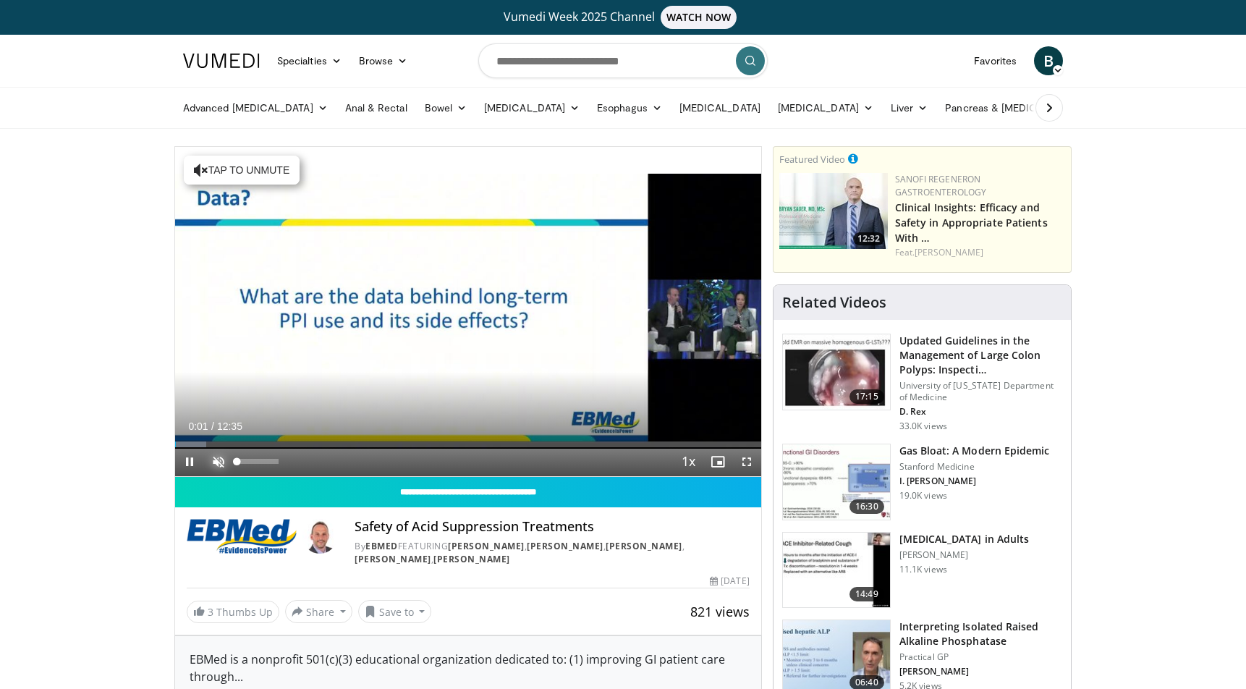
click at [216, 459] on span "Video Player" at bounding box center [218, 461] width 29 height 29
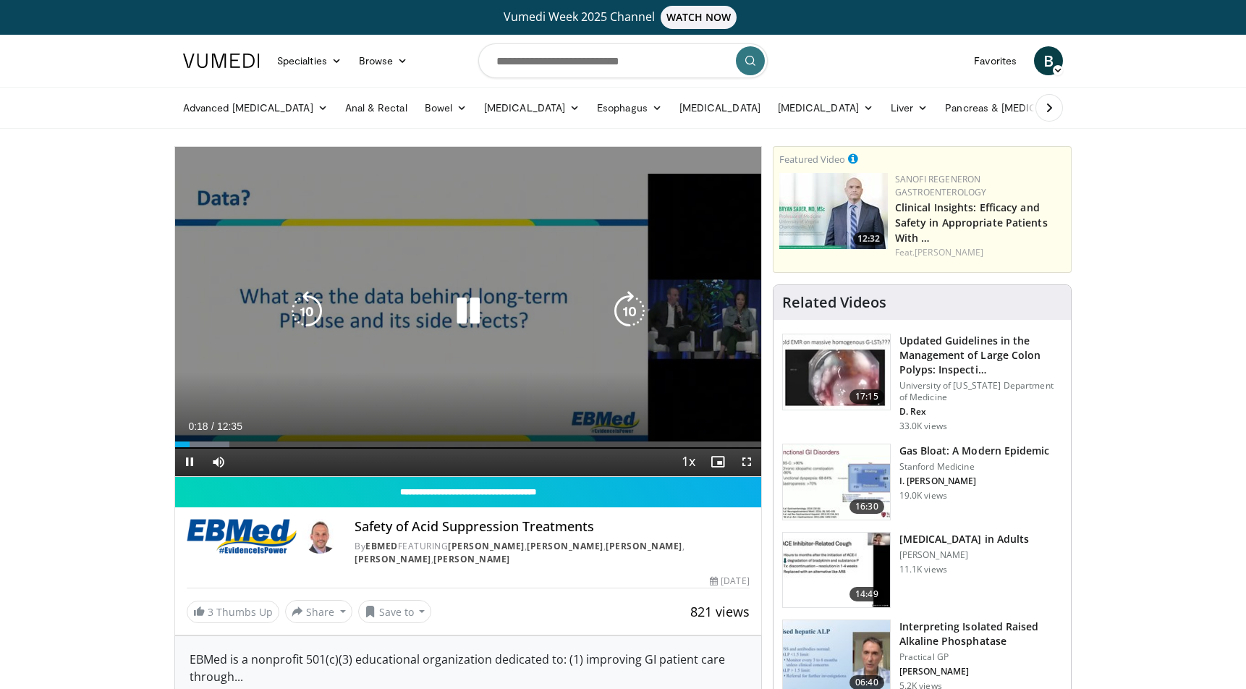
click at [467, 308] on icon "Video Player" at bounding box center [468, 311] width 41 height 41
click at [464, 309] on icon "Video Player" at bounding box center [468, 311] width 41 height 41
